Goal: Entertainment & Leisure: Consume media (video, audio)

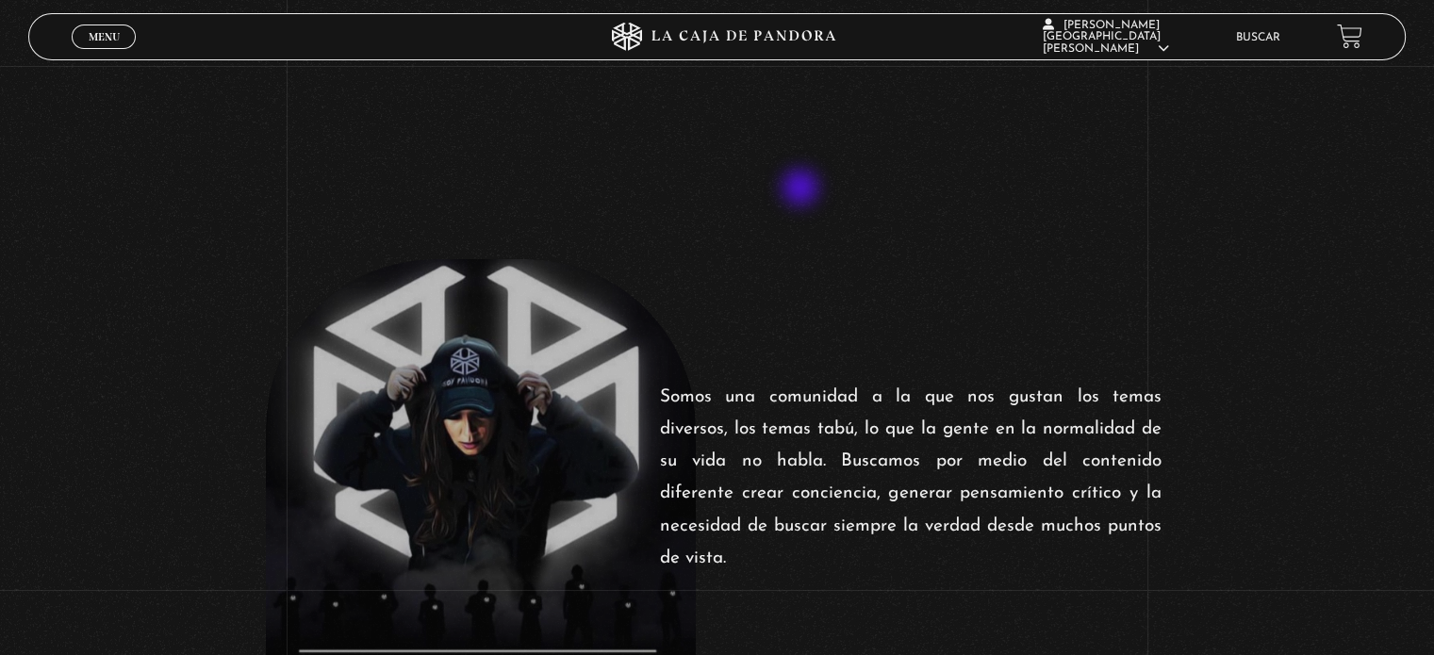
scroll to position [505, 0]
click at [102, 37] on span "Menu" at bounding box center [104, 36] width 31 height 11
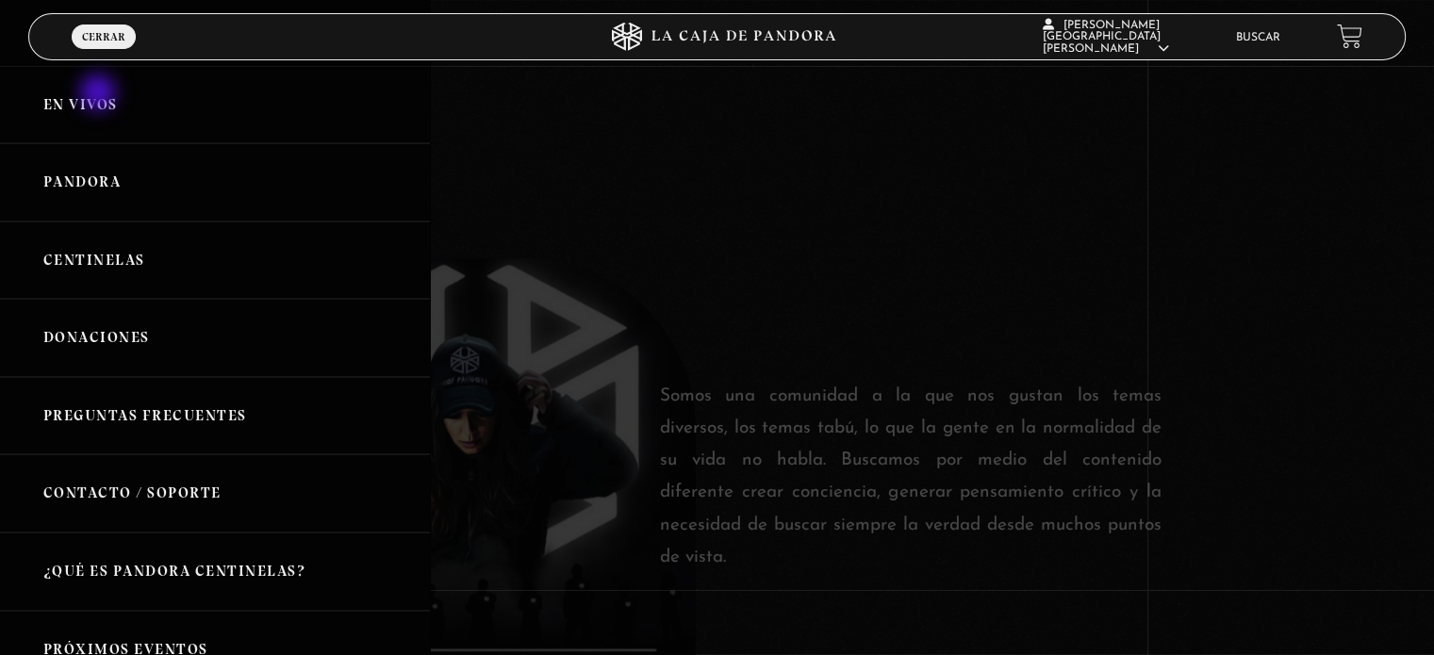
click at [100, 94] on link "En vivos" at bounding box center [215, 105] width 430 height 78
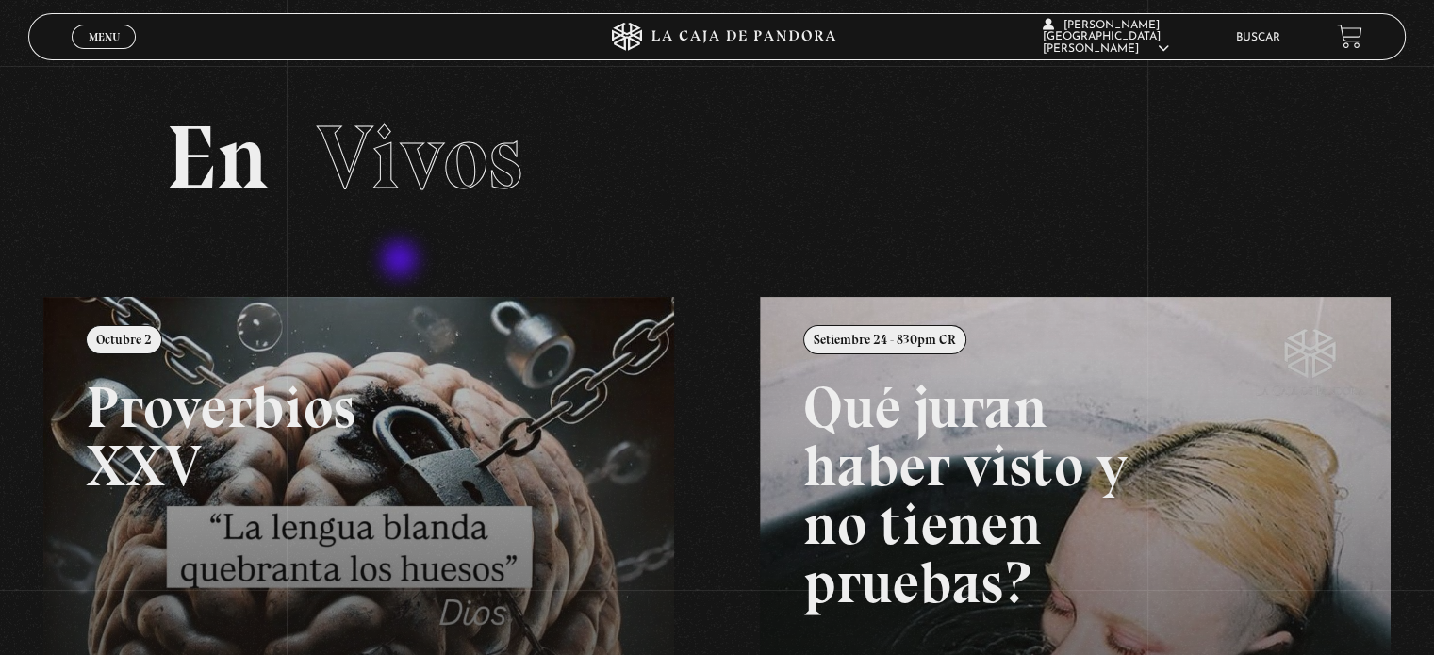
click at [402, 261] on section "En Vivos" at bounding box center [717, 181] width 1434 height 231
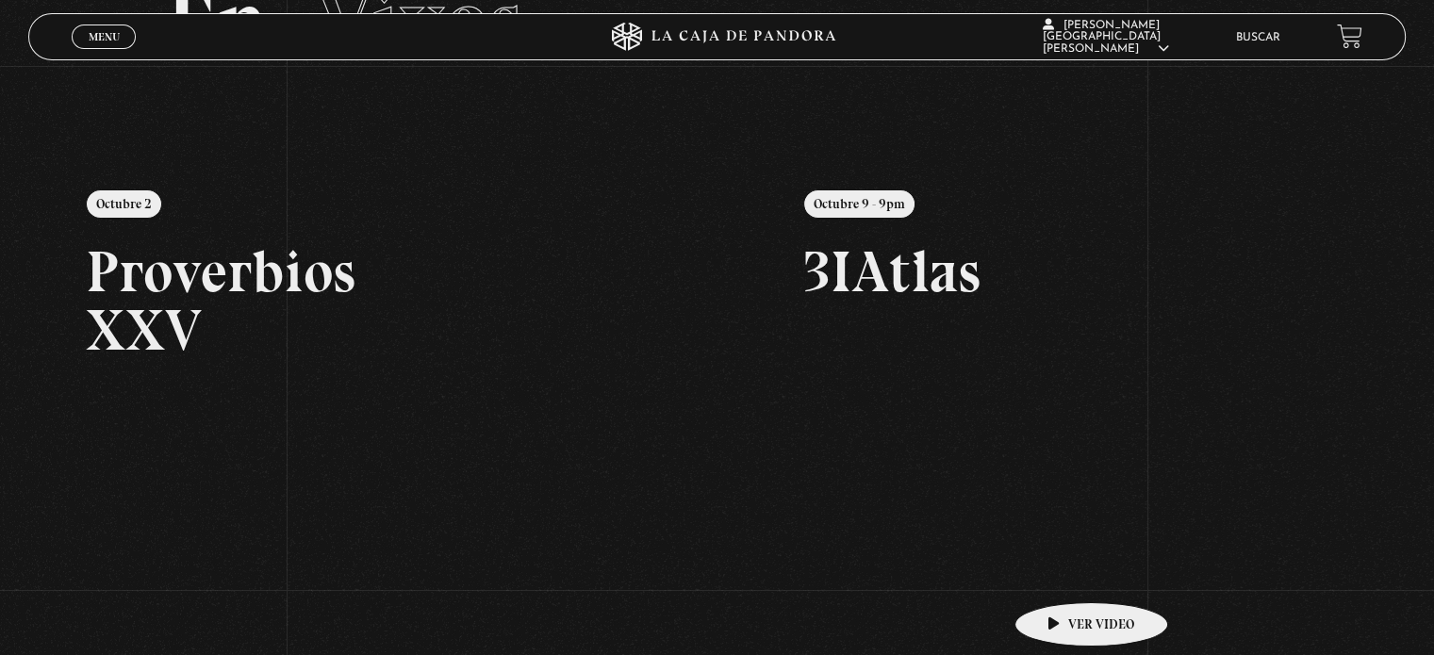
scroll to position [139, 0]
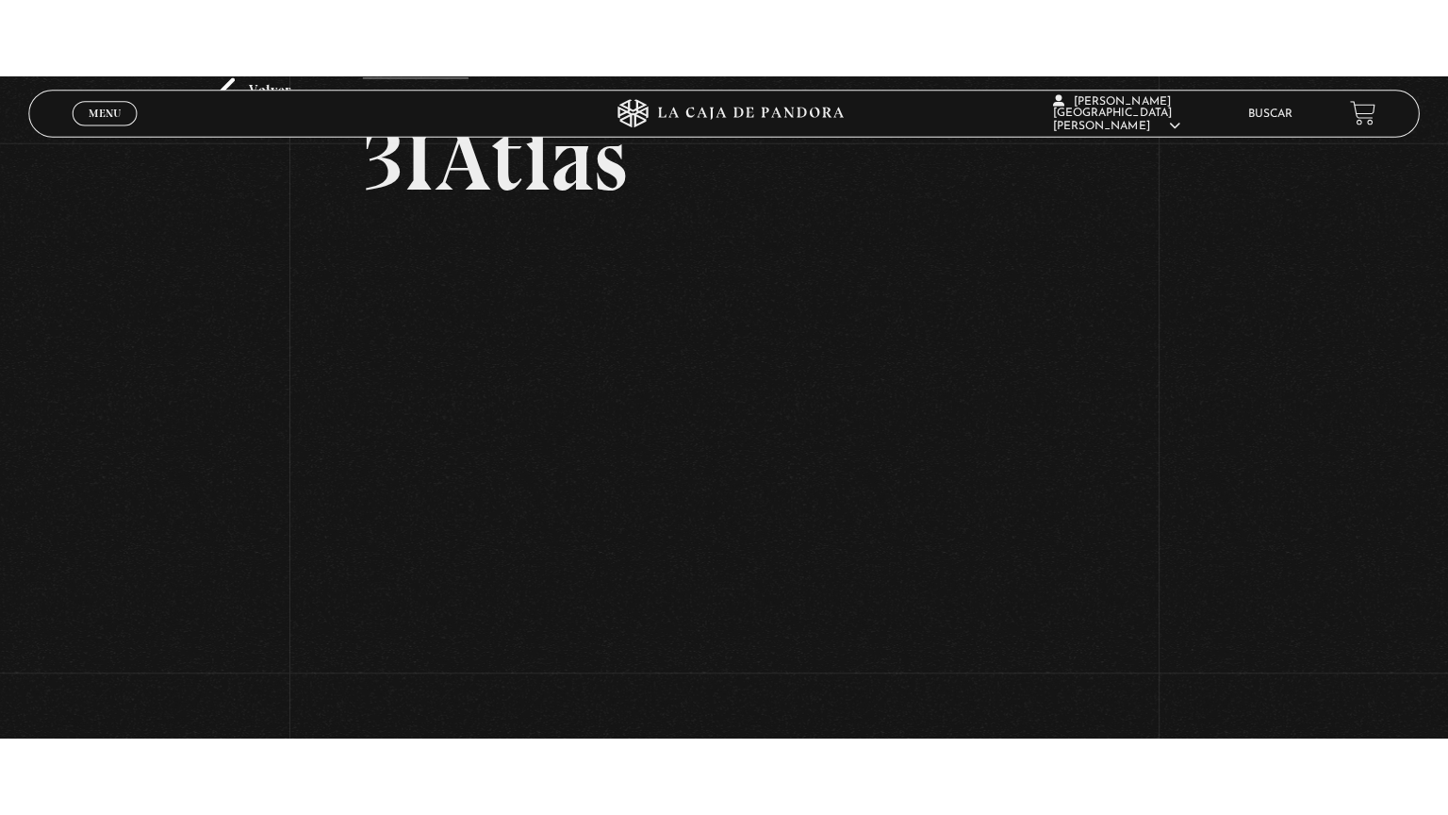
scroll to position [143, 0]
